Goal: Task Accomplishment & Management: Manage account settings

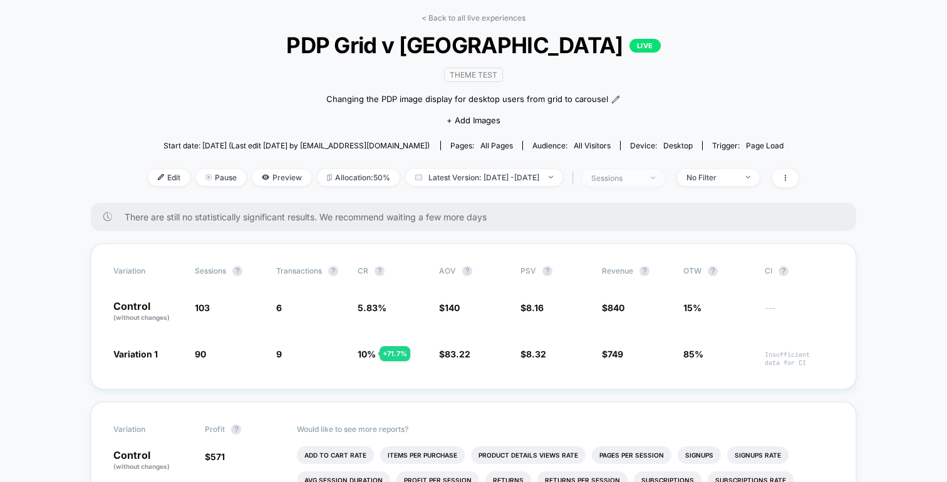
scroll to position [71, 0]
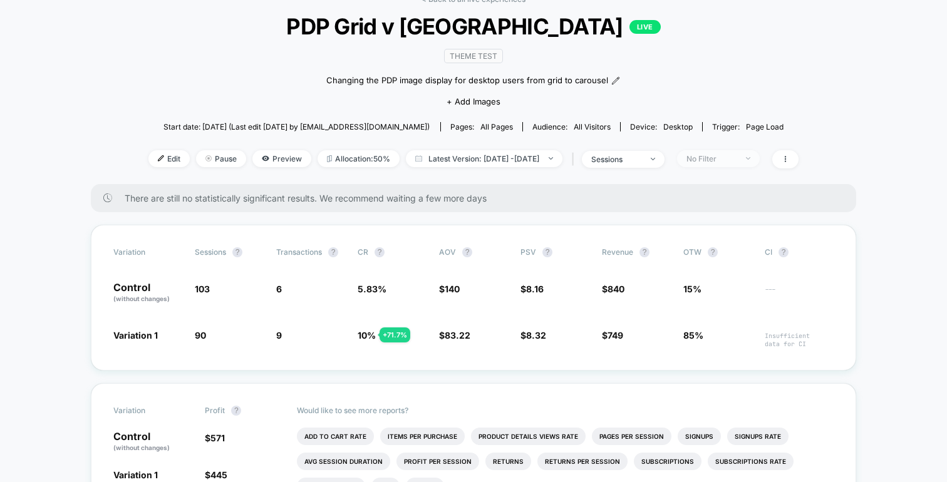
click at [716, 156] on div "No Filter" at bounding box center [711, 158] width 50 height 9
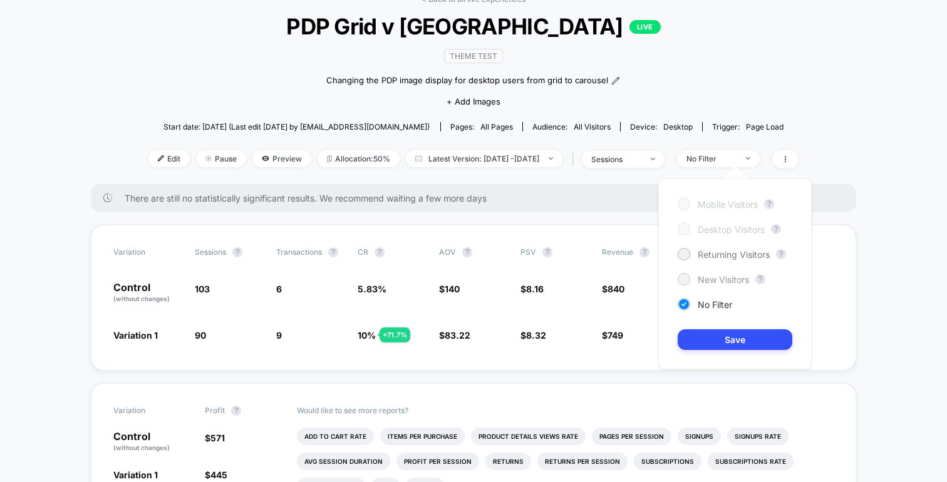
click at [707, 277] on span "New Visitors" at bounding box center [723, 279] width 51 height 11
click at [721, 339] on button "Save" at bounding box center [735, 339] width 115 height 21
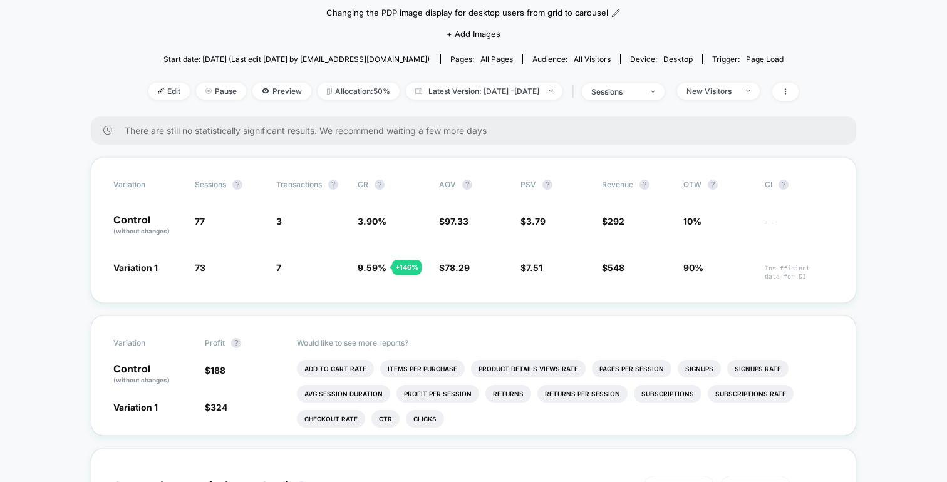
scroll to position [86, 0]
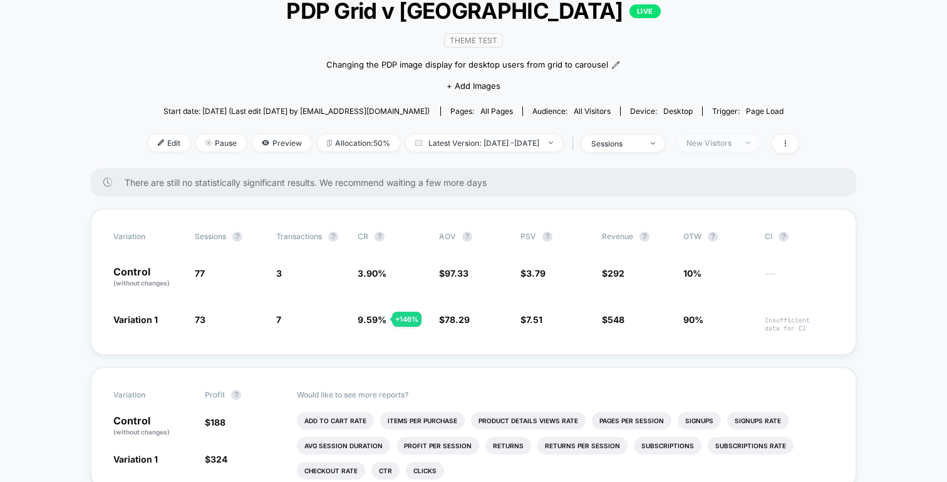
click at [718, 139] on div "New Visitors" at bounding box center [711, 142] width 50 height 9
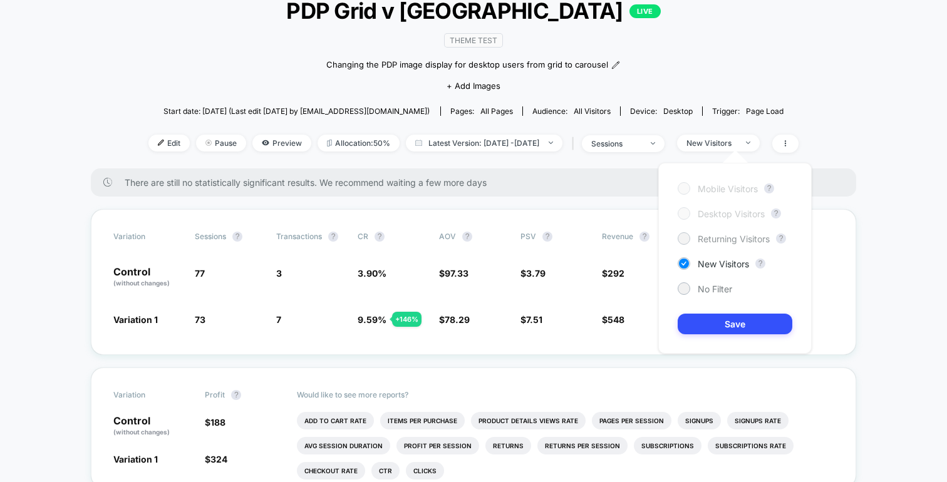
click at [702, 242] on span "Returning Visitors" at bounding box center [734, 239] width 72 height 11
click at [698, 324] on button "Save" at bounding box center [735, 324] width 115 height 21
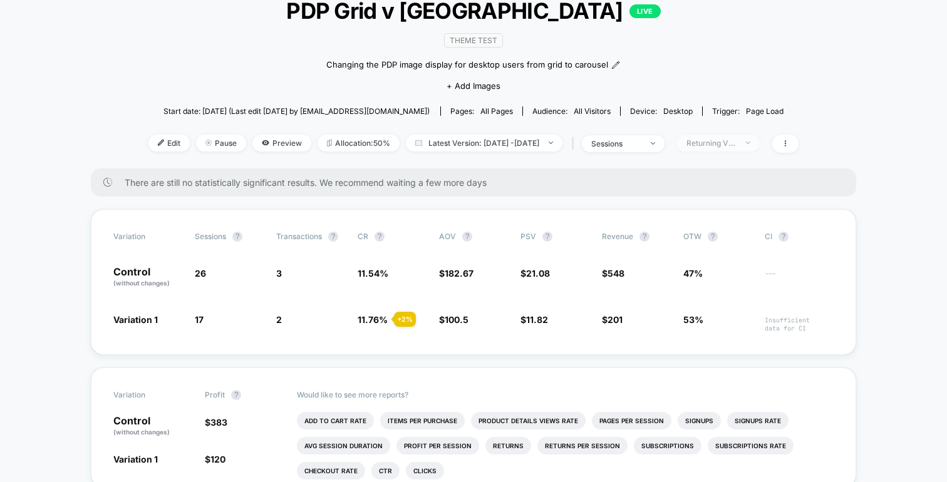
click at [720, 143] on div "Returning Visitors" at bounding box center [711, 142] width 50 height 9
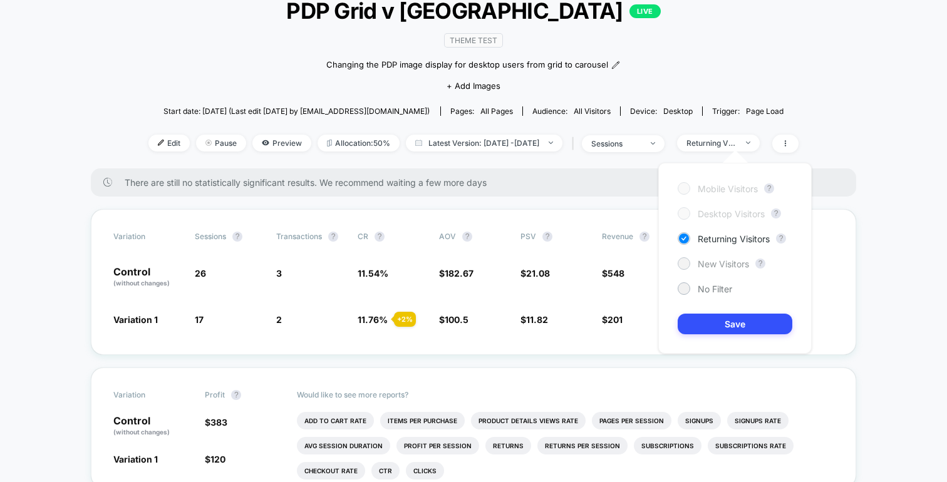
click at [695, 260] on div "New Visitors" at bounding box center [713, 263] width 71 height 13
click at [700, 326] on button "Save" at bounding box center [735, 324] width 115 height 21
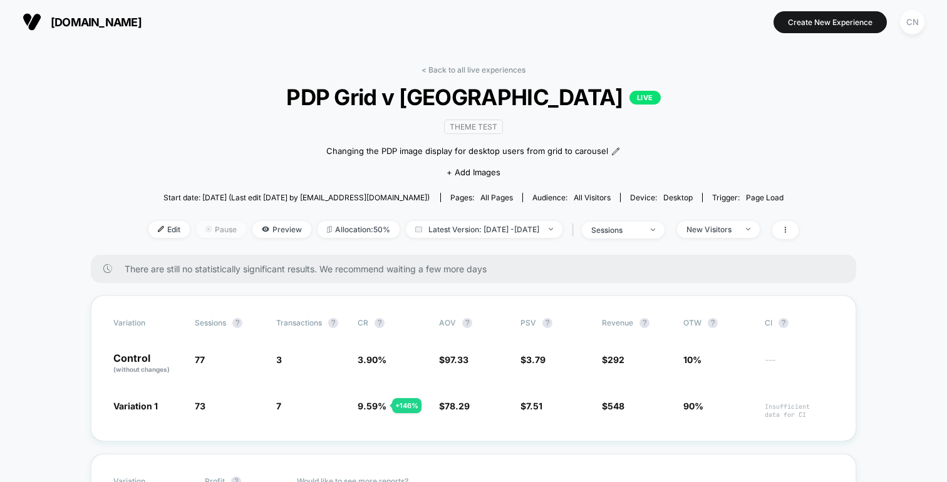
click at [196, 229] on span "Pause" at bounding box center [221, 229] width 50 height 17
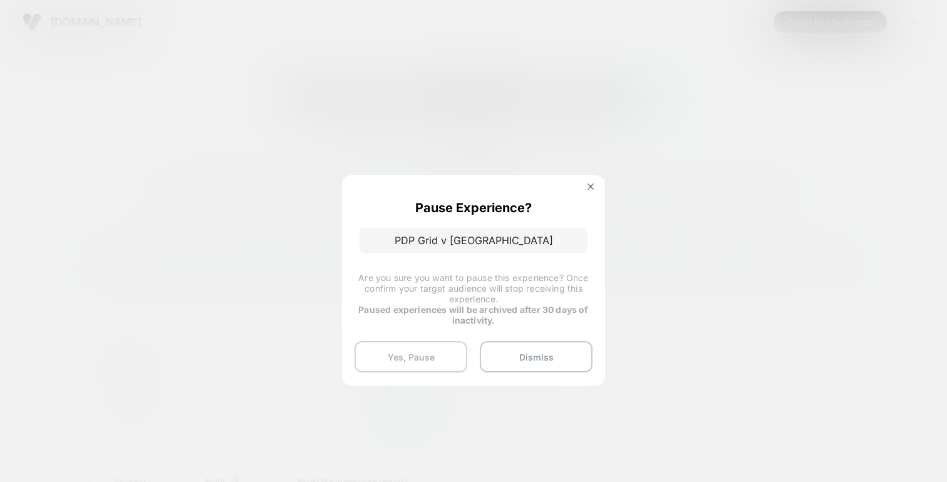
click at [394, 363] on button "Yes, Pause" at bounding box center [410, 356] width 113 height 31
